Goal: Information Seeking & Learning: Learn about a topic

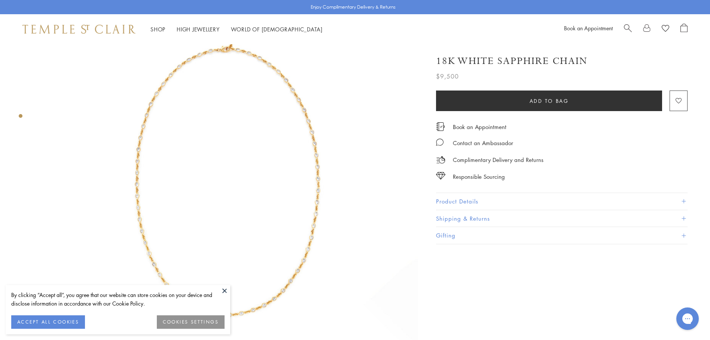
click at [223, 287] on button at bounding box center [224, 290] width 11 height 11
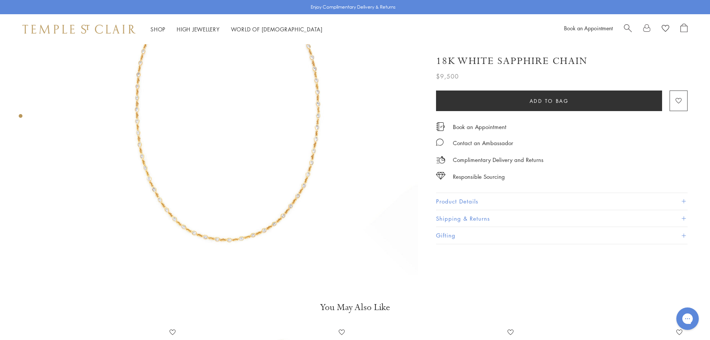
scroll to position [187, 0]
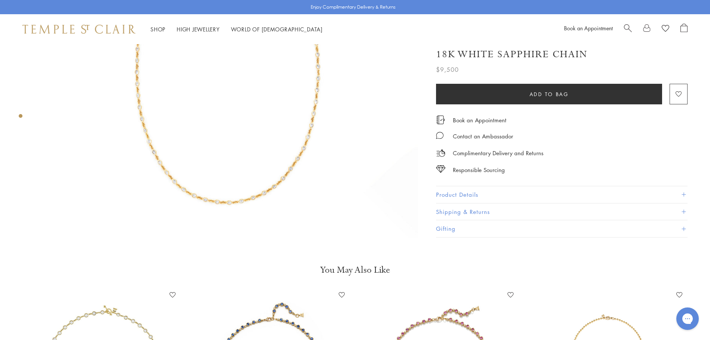
click at [685, 195] on span at bounding box center [683, 195] width 4 height 4
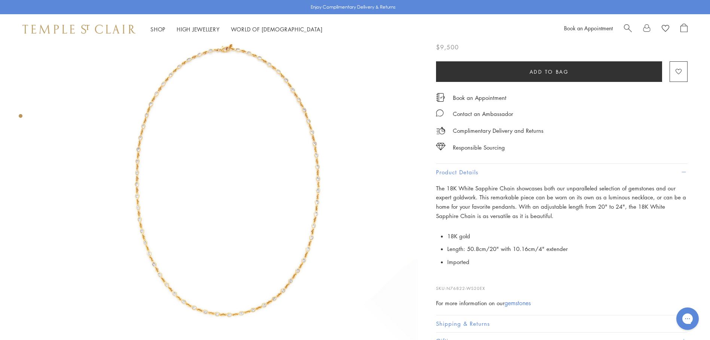
scroll to position [37, 0]
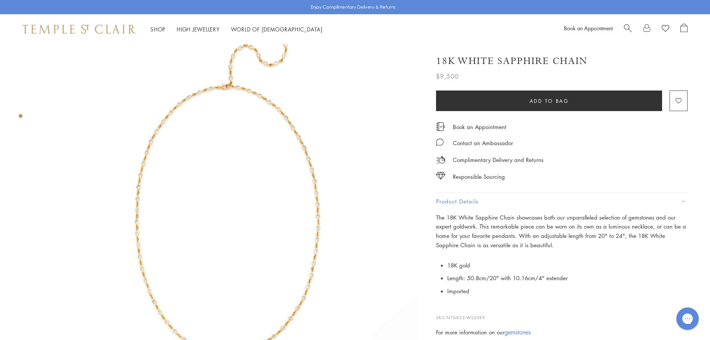
click at [282, 200] on img at bounding box center [227, 197] width 381 height 381
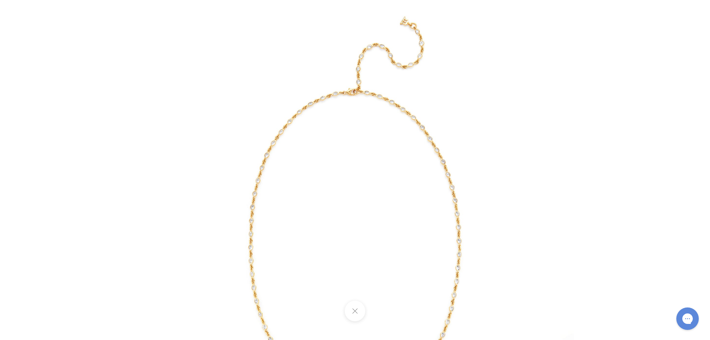
click at [290, 200] on img at bounding box center [355, 219] width 438 height 438
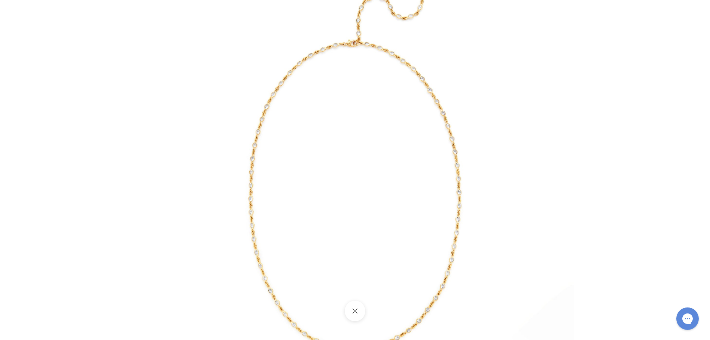
click at [357, 311] on button at bounding box center [355, 311] width 21 height 21
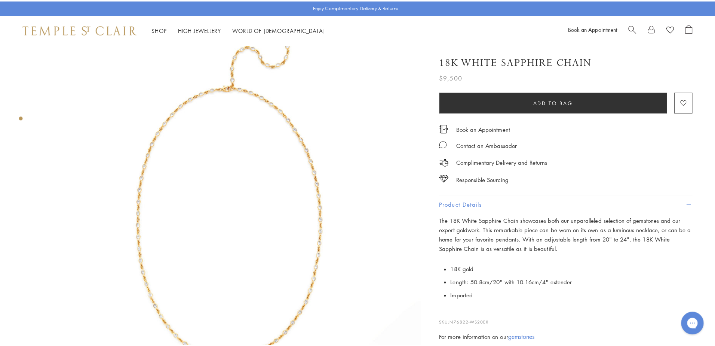
scroll to position [0, 0]
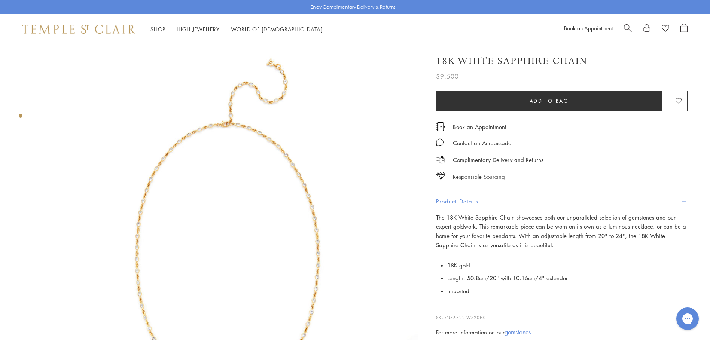
drag, startPoint x: 589, startPoint y: 58, endPoint x: 583, endPoint y: 57, distance: 6.1
click at [583, 57] on div "18K White Sapphire Chain" at bounding box center [561, 61] width 251 height 13
click at [621, 29] on div "Book an Appointment" at bounding box center [625, 29] width 123 height 11
click at [627, 28] on span "Search" at bounding box center [628, 28] width 8 height 8
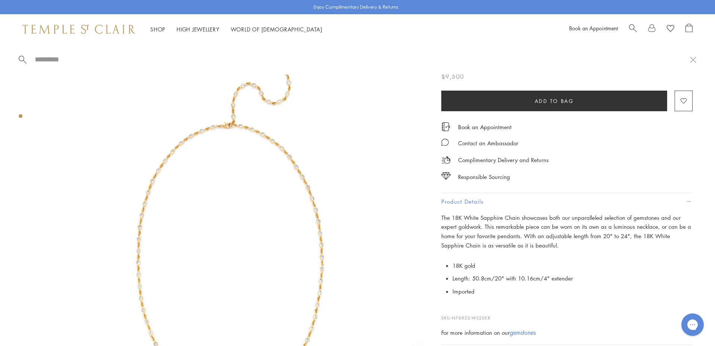
paste input "**********"
type input "**********"
click at [31, 208] on div at bounding box center [223, 237] width 446 height 386
drag, startPoint x: 519, startPoint y: 216, endPoint x: 455, endPoint y: 217, distance: 63.6
click at [455, 217] on p "The 18K White Sapphire Chain showcases both our unparalleled selection of gemst…" at bounding box center [567, 231] width 251 height 37
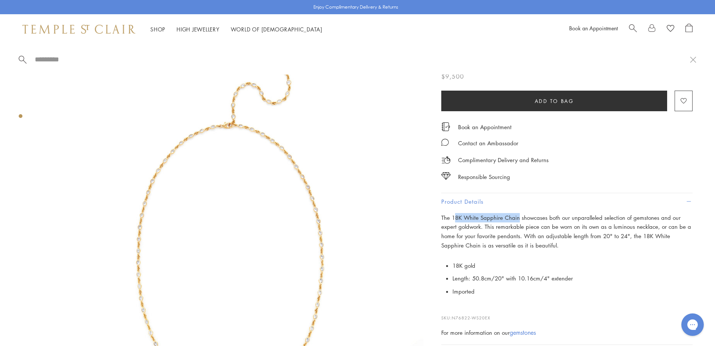
click at [455, 217] on p "The 18K White Sapphire Chain showcases both our unparalleled selection of gemst…" at bounding box center [567, 231] width 251 height 37
click at [490, 217] on p "The 18K White Sapphire Chain showcases both our unparalleled selection of gemst…" at bounding box center [567, 231] width 251 height 37
drag, startPoint x: 502, startPoint y: 215, endPoint x: 467, endPoint y: 215, distance: 35.5
click at [467, 215] on p "The 18K White Sapphire Chain showcases both our unparalleled selection of gemst…" at bounding box center [567, 231] width 251 height 37
copy p "White Sapphire"
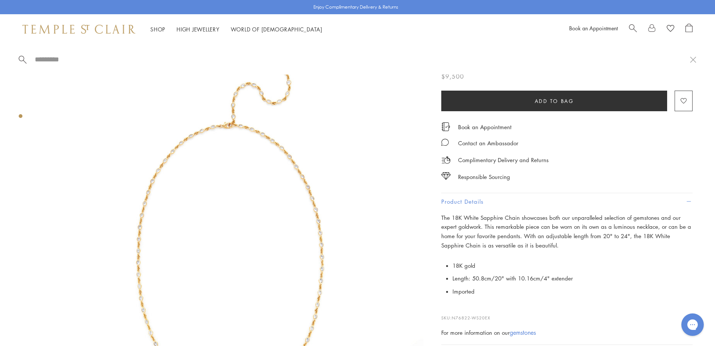
click at [56, 55] on input "search" at bounding box center [362, 59] width 656 height 9
paste input "**********"
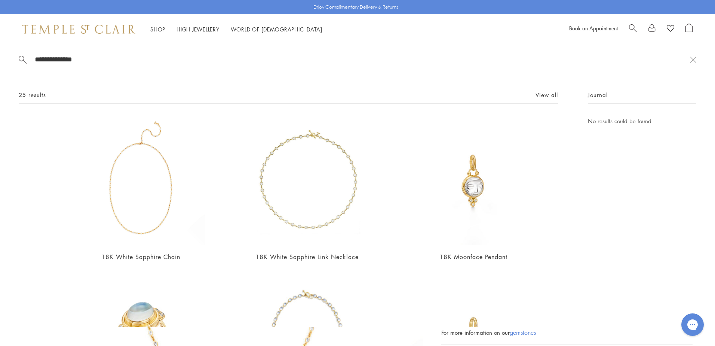
scroll to position [37, 0]
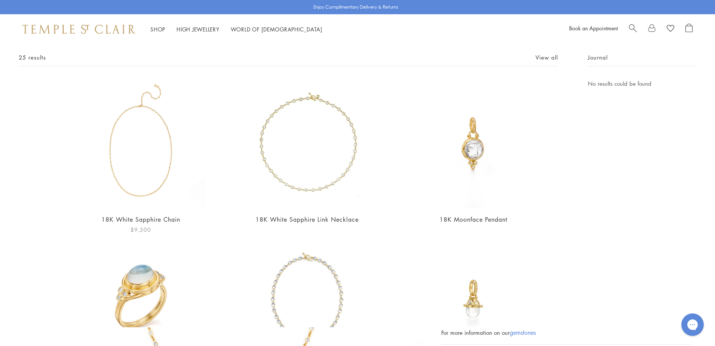
type input "**********"
click at [150, 173] on img at bounding box center [140, 143] width 129 height 129
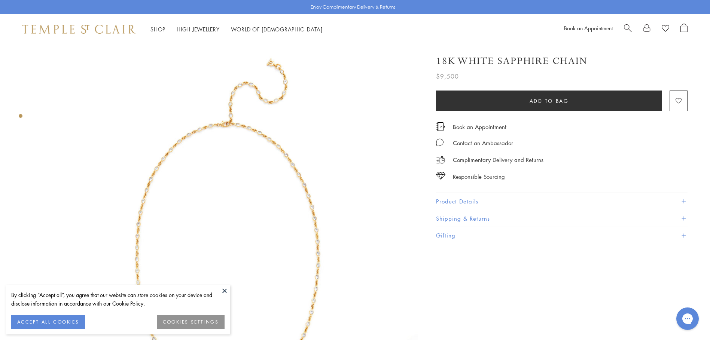
click at [222, 289] on button at bounding box center [224, 290] width 11 height 11
